Goal: Task Accomplishment & Management: Use online tool/utility

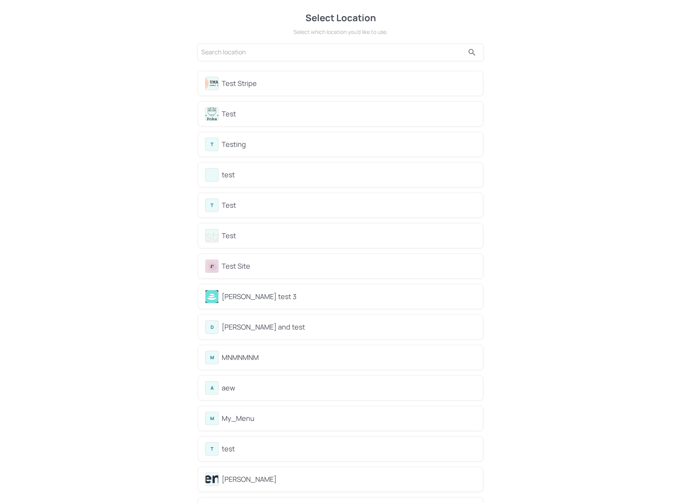
click at [116, 71] on div "Select Location Select which location you’d like to use. Test Stripe Test T Tes…" at bounding box center [340, 295] width 681 height 591
click at [277, 81] on div "Test Stripe" at bounding box center [349, 83] width 254 height 10
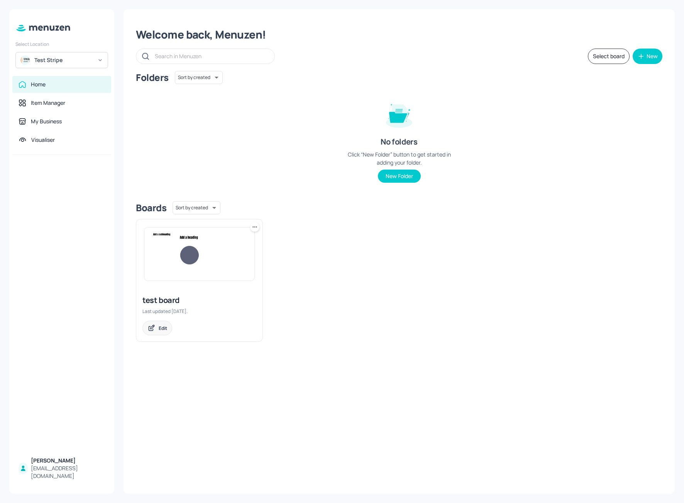
click at [154, 324] on div "Edit" at bounding box center [157, 328] width 30 height 15
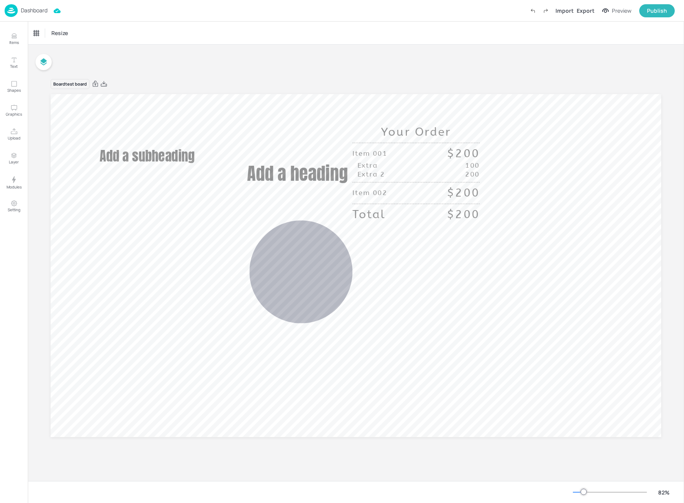
click at [147, 47] on div "Board test board Add a heading Add a subheading 0 Your Order Item 001 $200 Extr…" at bounding box center [356, 263] width 656 height 437
click at [16, 210] on p "Setting" at bounding box center [14, 209] width 13 height 5
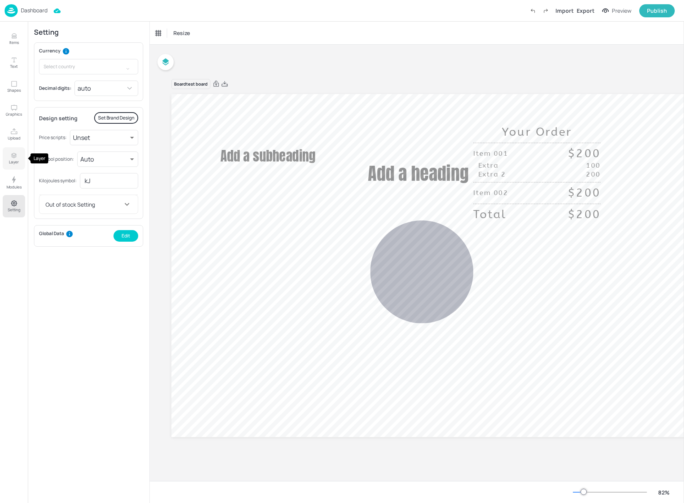
click at [16, 167] on button "Layer" at bounding box center [14, 158] width 22 height 22
